Goal: Transaction & Acquisition: Purchase product/service

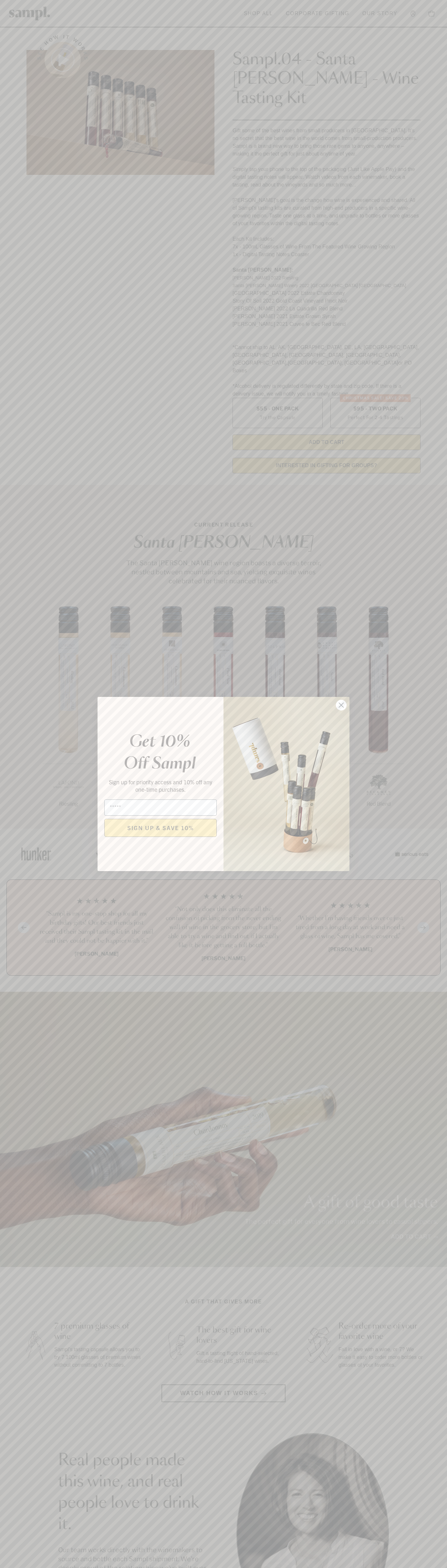
click at [341, 706] on icon "Close dialog" at bounding box center [341, 705] width 5 height 5
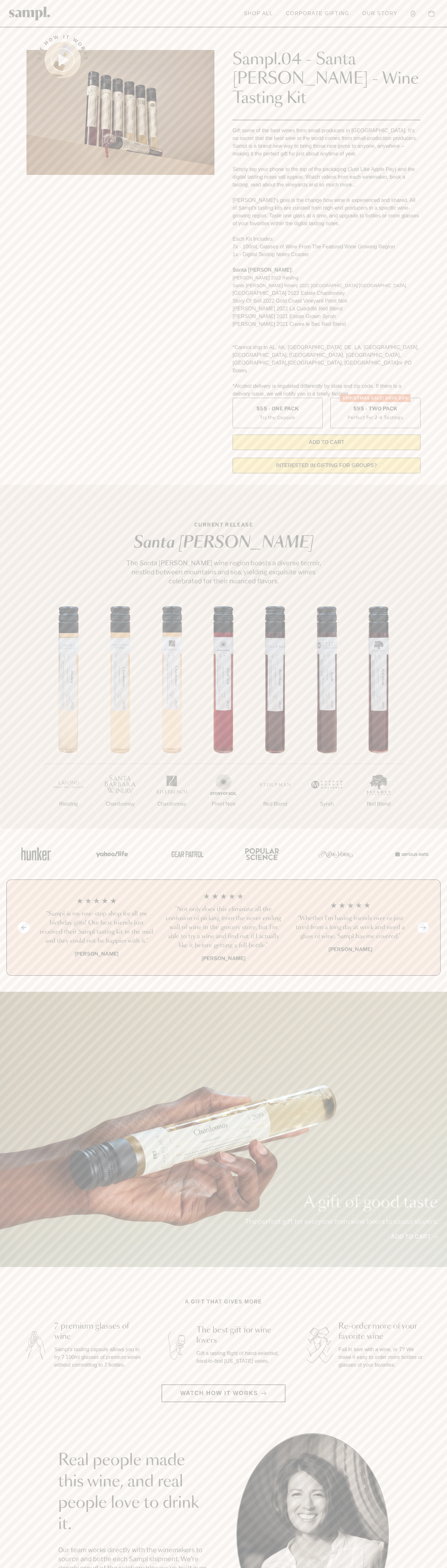
click at [104, 1568] on html "Skip to main content Toggle navigation menu Shop All Corporate Gifting Our Stor…" at bounding box center [223, 1304] width 447 height 2609
click at [15, 515] on section "CURRENT RELEASE Santa Barbara The Santa Barbara wine region boasts a diverse te…" at bounding box center [223, 656] width 447 height 344
click at [375, 398] on label "Christmas SALE! Save 20% $95 - Two Pack Perfect For 2-4 Tastings" at bounding box center [375, 413] width 90 height 31
